Goal: Task Accomplishment & Management: Manage account settings

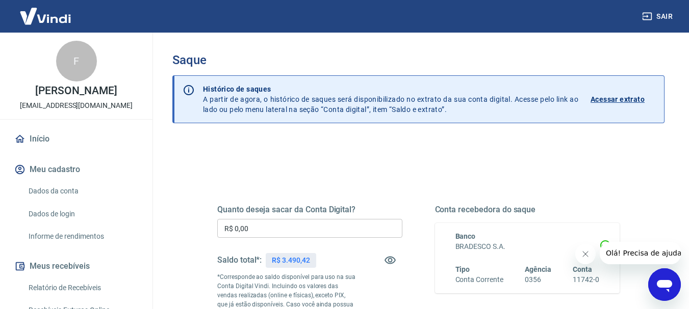
click at [263, 231] on input "R$ 0,00" at bounding box center [309, 228] width 185 height 19
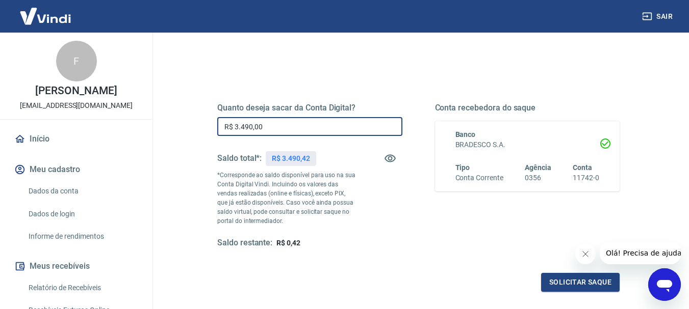
scroll to position [153, 0]
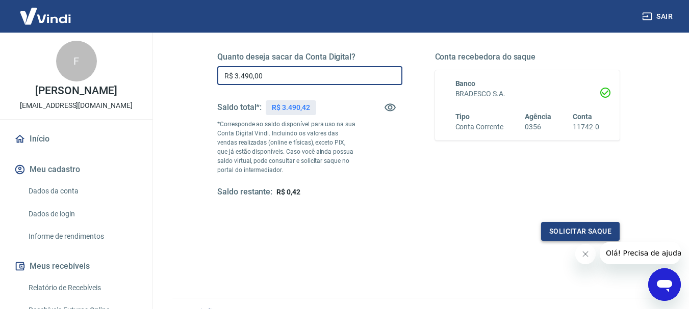
type input "R$ 3.490,00"
click at [559, 236] on button "Solicitar saque" at bounding box center [580, 231] width 79 height 19
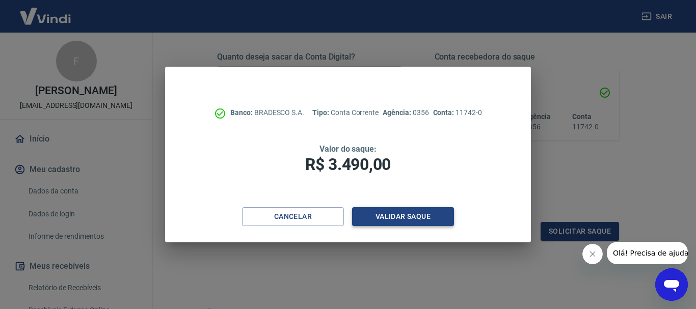
click at [397, 220] on button "Validar saque" at bounding box center [403, 217] width 102 height 19
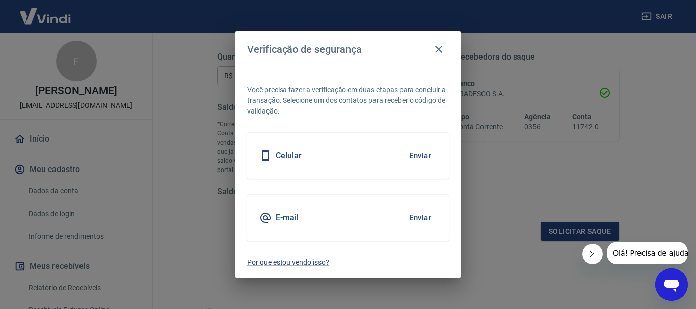
click at [410, 158] on button "Enviar" at bounding box center [420, 155] width 33 height 21
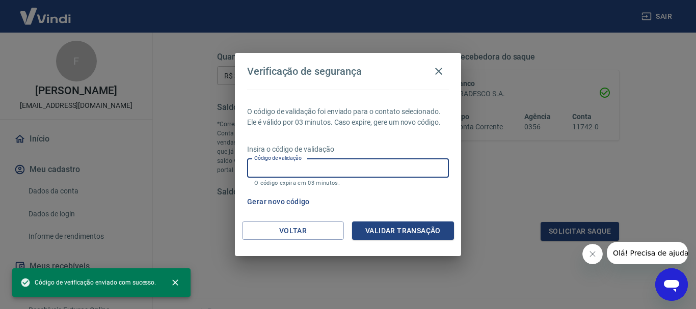
click at [398, 170] on input "Código de validação" at bounding box center [348, 168] width 202 height 19
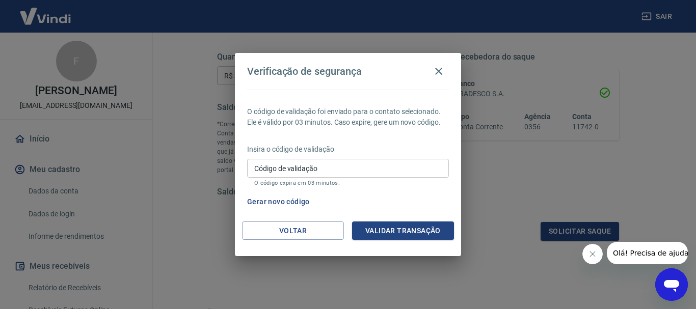
click at [411, 193] on div "Gerar novo código" at bounding box center [346, 202] width 206 height 19
click at [410, 226] on button "Validar transação" at bounding box center [403, 231] width 102 height 19
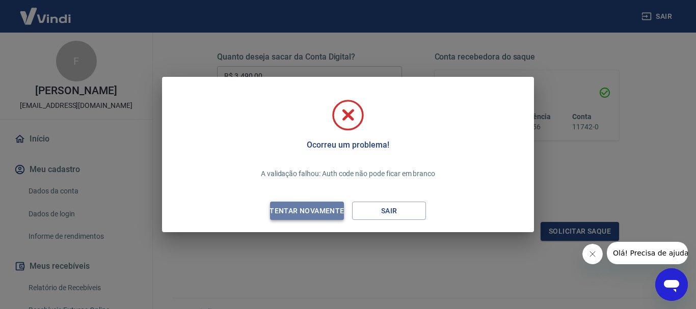
click at [326, 215] on div "Tentar novamente" at bounding box center [306, 211] width 99 height 13
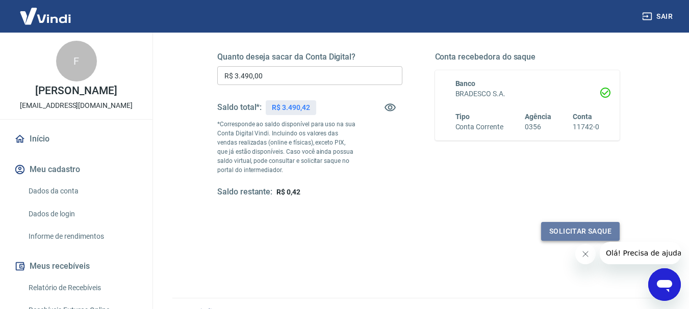
click at [550, 227] on button "Solicitar saque" at bounding box center [580, 231] width 79 height 19
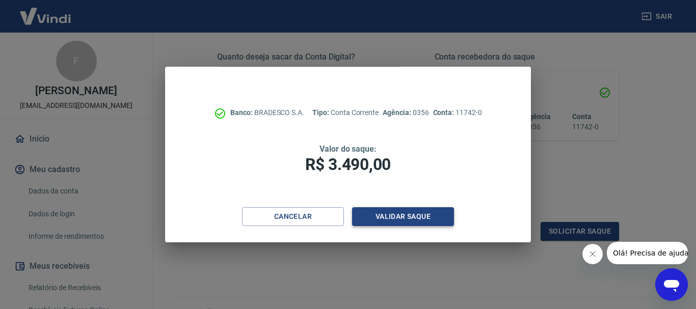
click at [441, 217] on button "Validar saque" at bounding box center [403, 217] width 102 height 19
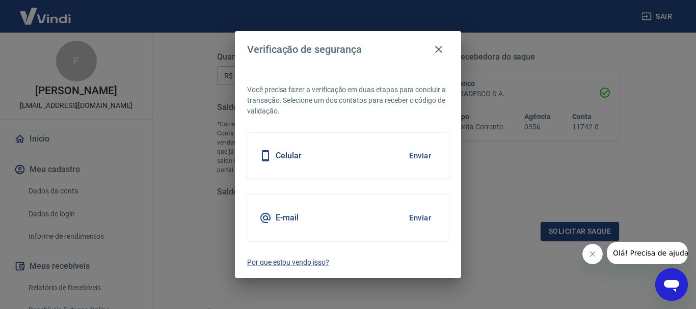
click at [417, 161] on button "Enviar" at bounding box center [420, 155] width 33 height 21
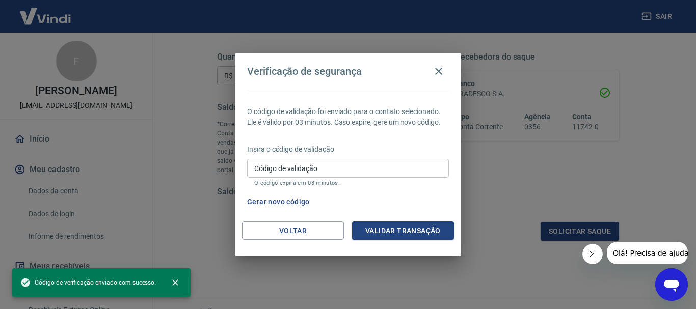
click at [397, 175] on input "Código de validação" at bounding box center [348, 168] width 202 height 19
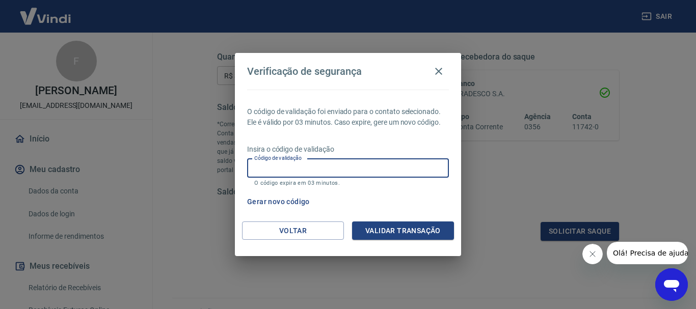
click at [400, 193] on div "Gerar novo código" at bounding box center [346, 202] width 206 height 19
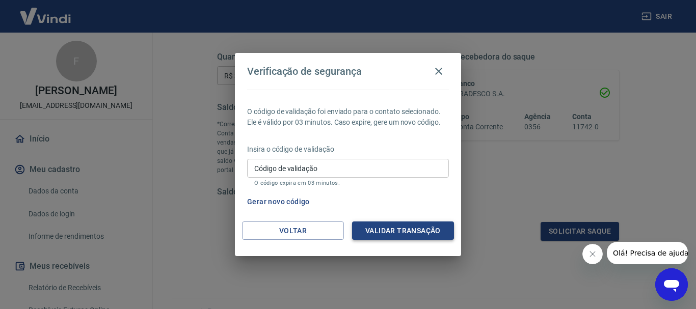
click at [413, 231] on button "Validar transação" at bounding box center [403, 231] width 102 height 19
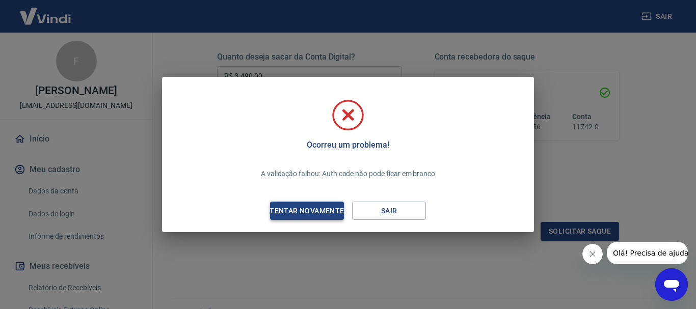
click at [307, 203] on button "Tentar novamente" at bounding box center [307, 211] width 74 height 19
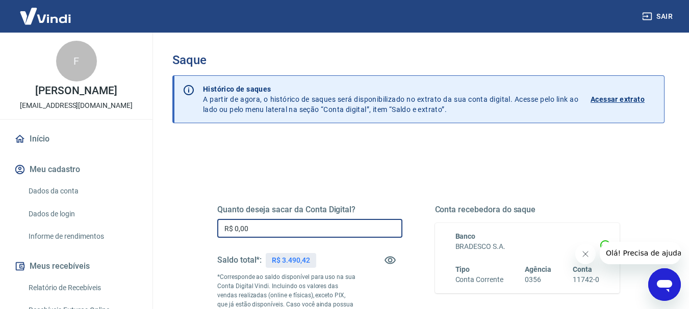
click at [282, 224] on input "R$ 0,00" at bounding box center [309, 228] width 185 height 19
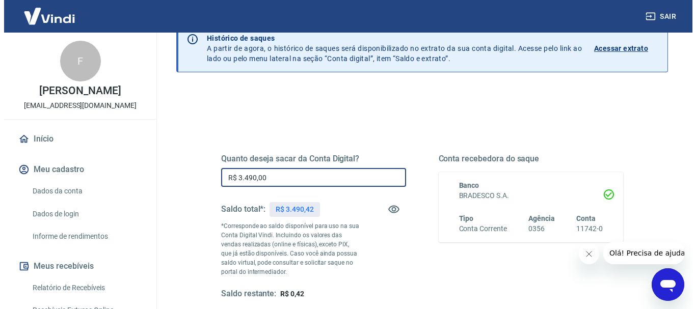
scroll to position [102, 0]
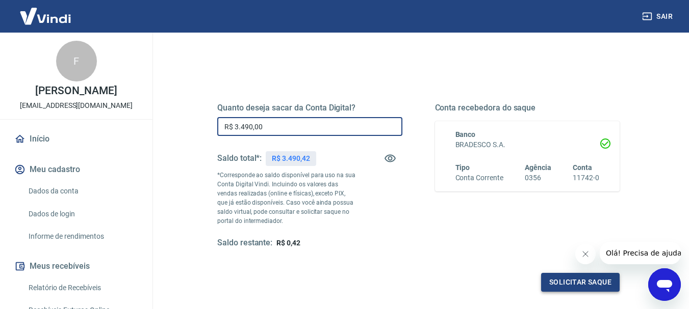
type input "R$ 3.490,00"
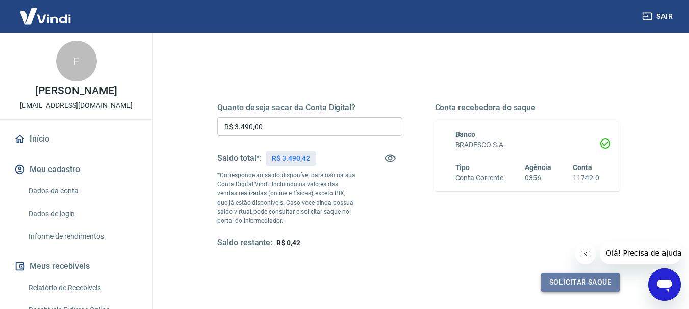
click at [576, 281] on button "Solicitar saque" at bounding box center [580, 282] width 79 height 19
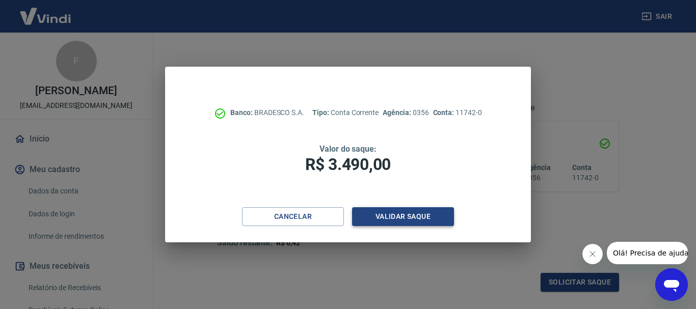
click at [439, 221] on button "Validar saque" at bounding box center [403, 217] width 102 height 19
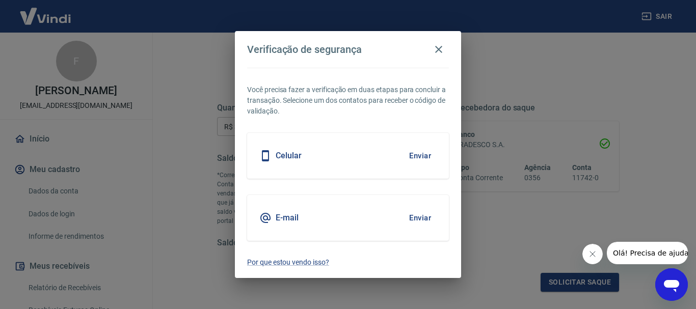
click at [421, 156] on button "Enviar" at bounding box center [420, 155] width 33 height 21
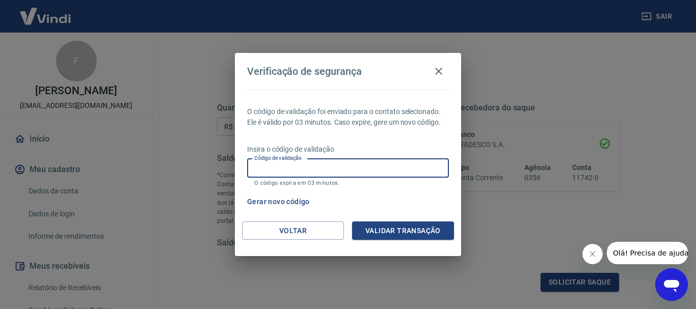
click at [386, 169] on input "Código de validação" at bounding box center [348, 168] width 202 height 19
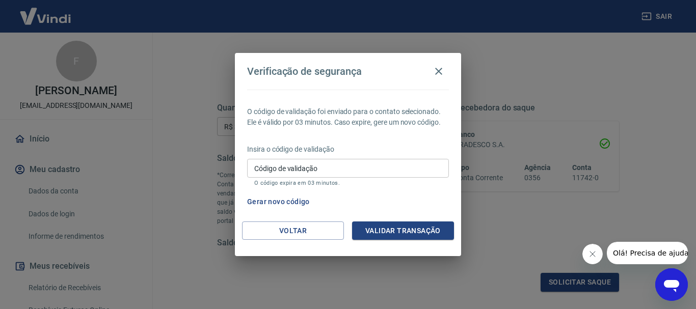
click at [400, 208] on div "Gerar novo código" at bounding box center [346, 202] width 206 height 19
click at [412, 234] on button "Validar transação" at bounding box center [403, 231] width 102 height 19
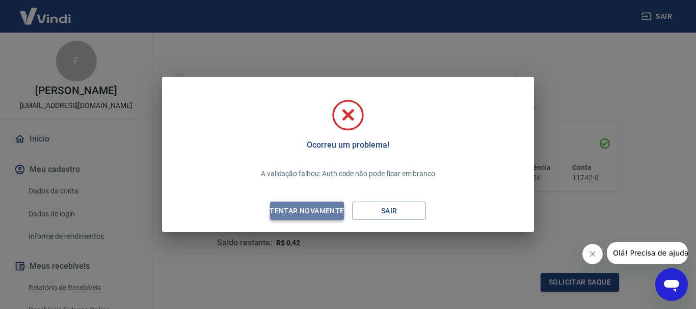
click at [310, 206] on div "Tentar novamente" at bounding box center [306, 211] width 99 height 13
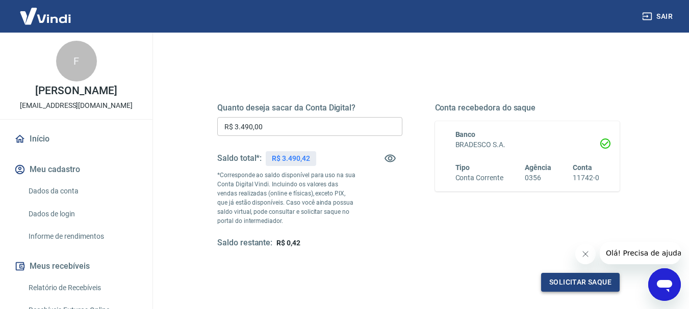
click at [561, 282] on button "Solicitar saque" at bounding box center [580, 282] width 79 height 19
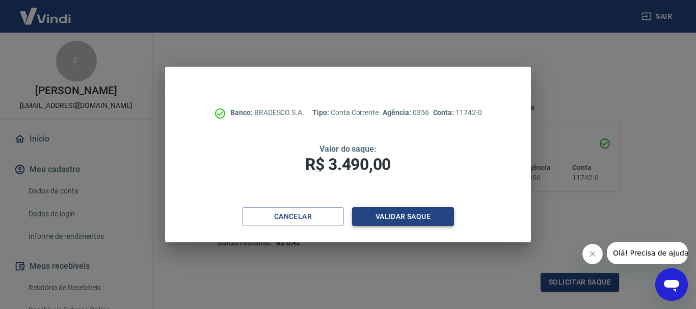
click at [420, 214] on button "Validar saque" at bounding box center [403, 217] width 102 height 19
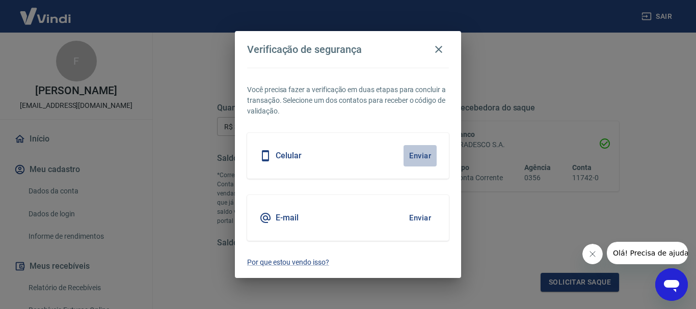
click at [417, 155] on button "Enviar" at bounding box center [420, 155] width 33 height 21
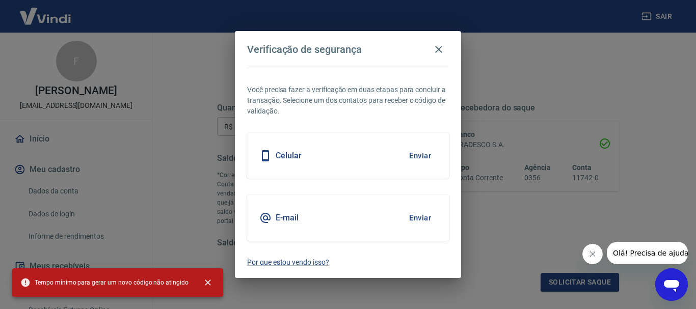
click at [414, 154] on button "Enviar" at bounding box center [420, 155] width 33 height 21
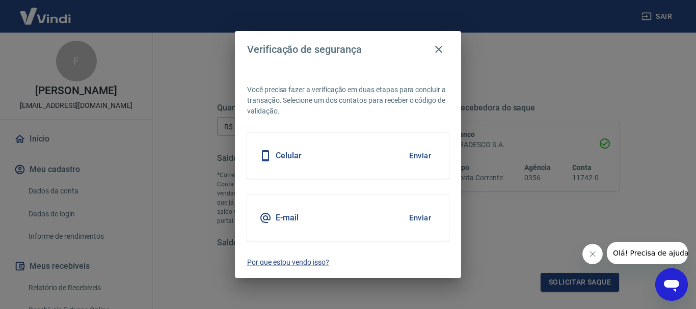
click at [416, 157] on button "Enviar" at bounding box center [420, 155] width 33 height 21
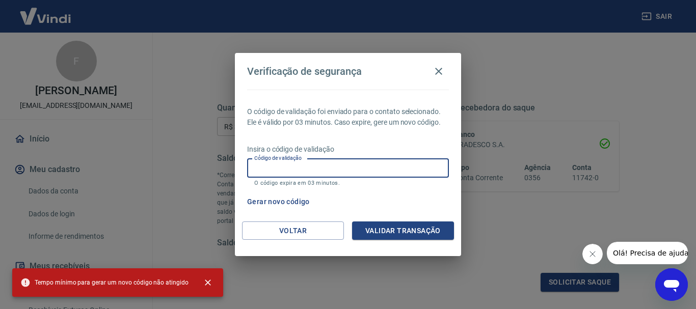
click at [340, 166] on input "Código de validação" at bounding box center [348, 168] width 202 height 19
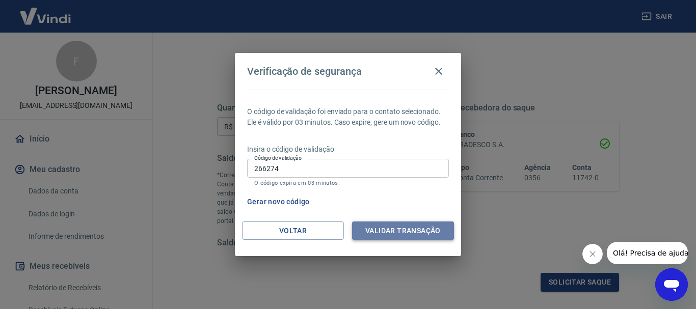
click at [384, 229] on button "Validar transação" at bounding box center [403, 231] width 102 height 19
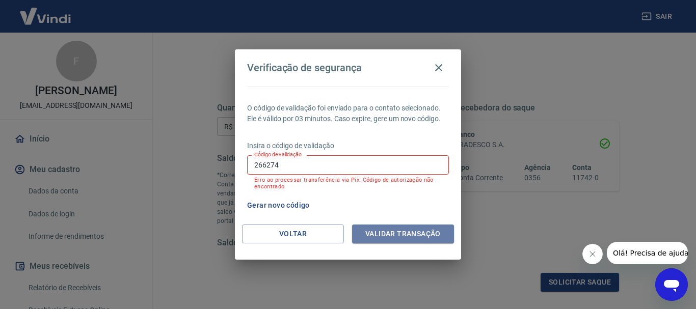
click at [384, 229] on button "Validar transação" at bounding box center [403, 234] width 102 height 19
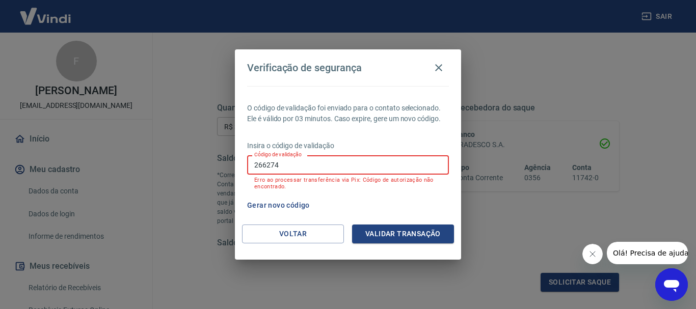
drag, startPoint x: 291, startPoint y: 164, endPoint x: 230, endPoint y: 163, distance: 60.7
click at [230, 163] on div "Verificação de segurança O código de validação foi enviado para o contato selec…" at bounding box center [348, 154] width 696 height 309
type input "252284"
click at [383, 236] on button "Validar transação" at bounding box center [403, 234] width 102 height 19
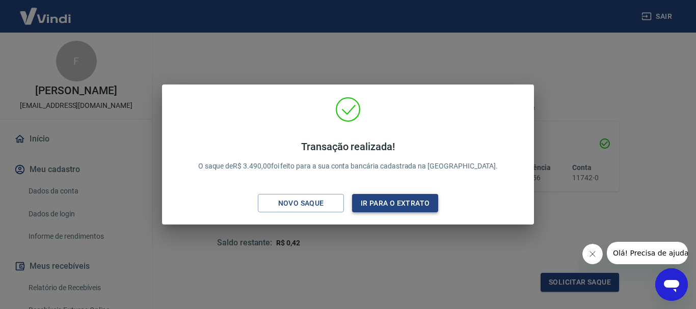
click at [401, 206] on button "Ir para o extrato" at bounding box center [395, 203] width 86 height 19
